Goal: Task Accomplishment & Management: Manage account settings

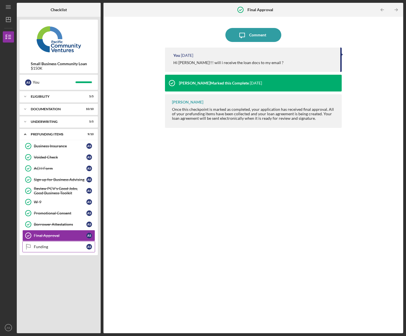
click at [46, 249] on link "Funding Funding A S" at bounding box center [58, 246] width 73 height 11
